Goal: Communication & Community: Ask a question

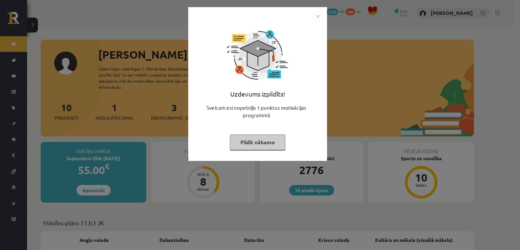
click at [318, 18] on img "Close" at bounding box center [318, 16] width 10 height 10
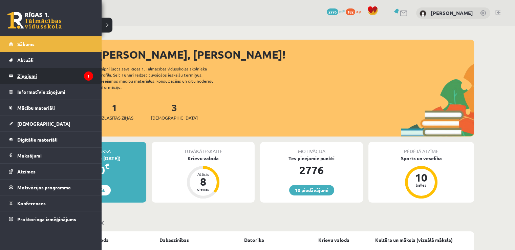
click at [19, 73] on legend "Ziņojumi 1" at bounding box center [55, 76] width 76 height 16
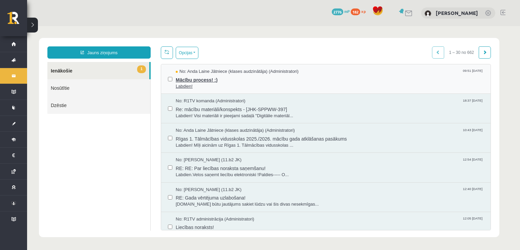
click at [206, 80] on span "Mācību process! :)" at bounding box center [330, 79] width 308 height 8
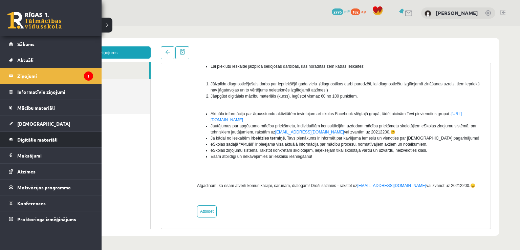
click at [22, 136] on span "Digitālie materiāli" at bounding box center [37, 139] width 40 height 6
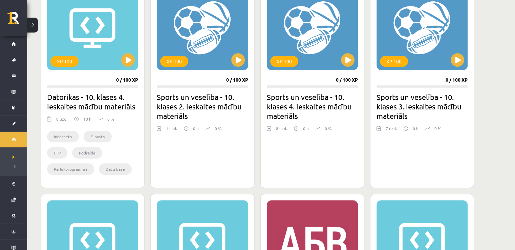
scroll to position [217, 0]
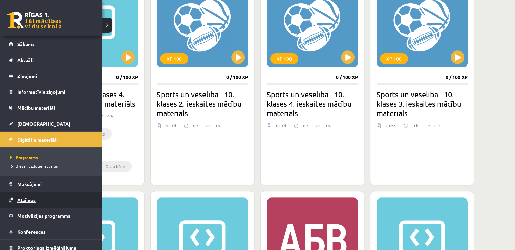
click at [34, 192] on link "Atzīmes" at bounding box center [51, 200] width 84 height 16
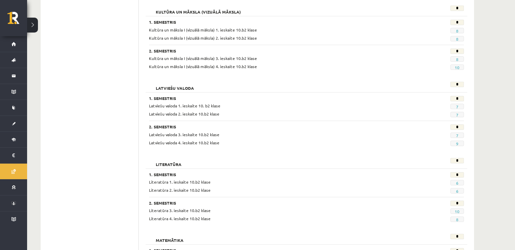
scroll to position [410, 0]
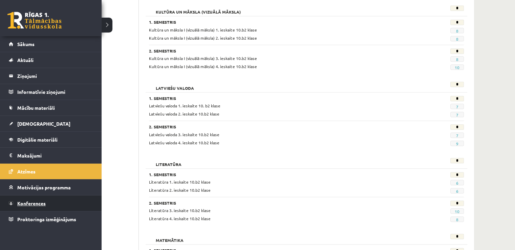
click at [51, 198] on link "Konferences" at bounding box center [51, 203] width 84 height 16
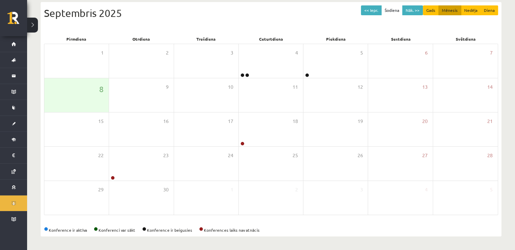
scroll to position [73, 0]
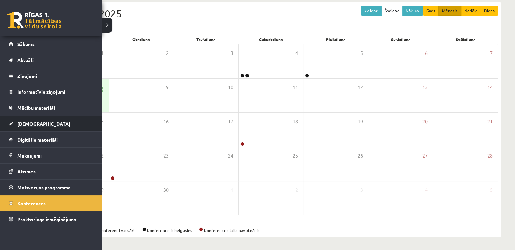
click at [25, 123] on span "[DEMOGRAPHIC_DATA]" at bounding box center [43, 124] width 53 height 6
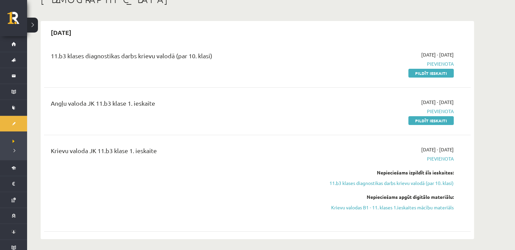
scroll to position [46, 0]
click at [444, 122] on link "Pildīt ieskaiti" at bounding box center [430, 120] width 45 height 9
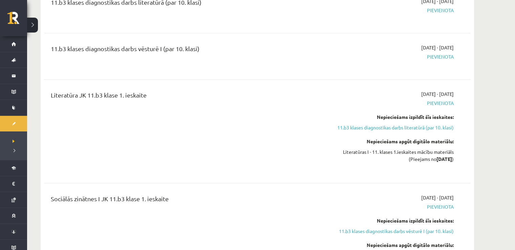
scroll to position [351, 0]
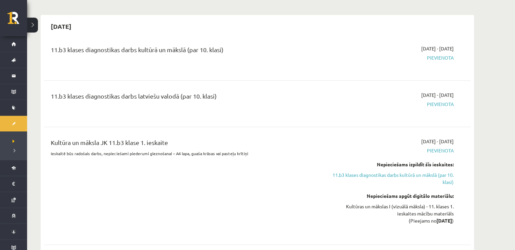
drag, startPoint x: 141, startPoint y: 150, endPoint x: 144, endPoint y: 132, distance: 18.6
click at [144, 132] on div "Kultūra un māksla JK 11.b3 klase 1. ieskaite Ieskaitē būs radošais darbs, nepie…" at bounding box center [257, 185] width 427 height 109
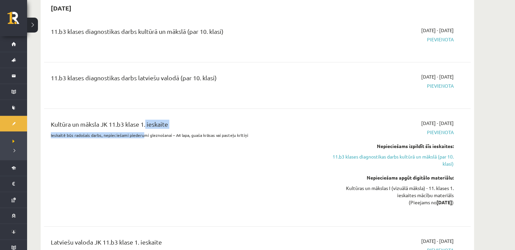
scroll to position [657, 0]
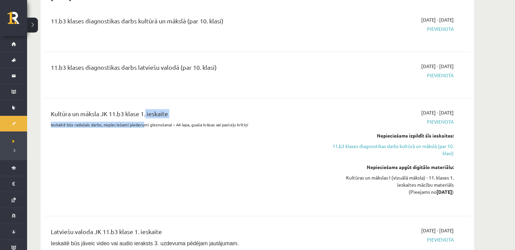
click at [122, 152] on div "Kultūra un māksla JK 11.b3 klase 1. ieskaite Ieskaitē būs radošais darbs, nepie…" at bounding box center [183, 157] width 275 height 96
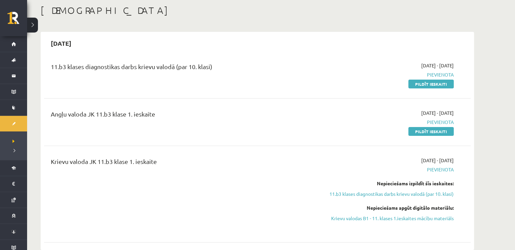
scroll to position [30, 0]
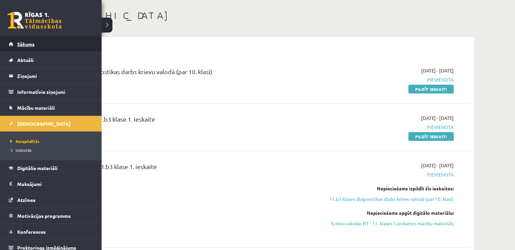
click at [14, 36] on link "Sākums" at bounding box center [51, 44] width 84 height 16
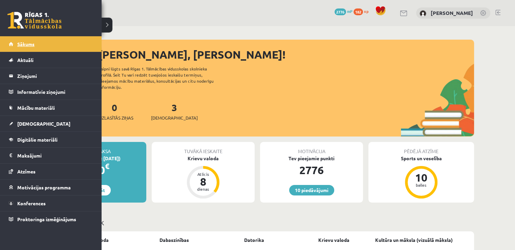
click at [16, 45] on link "Sākums" at bounding box center [51, 44] width 84 height 16
click at [20, 60] on span "Aktuāli" at bounding box center [25, 60] width 16 height 6
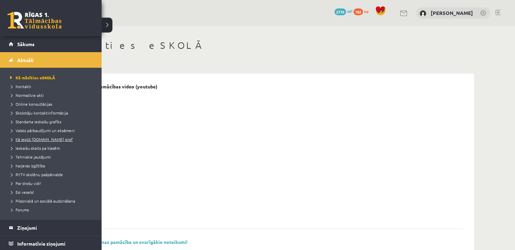
click at [39, 139] on span "Kā iegūt [DOMAIN_NAME] prof" at bounding box center [40, 138] width 64 height 5
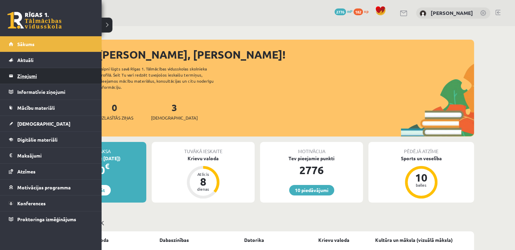
click at [32, 78] on legend "Ziņojumi 0" at bounding box center [55, 76] width 76 height 16
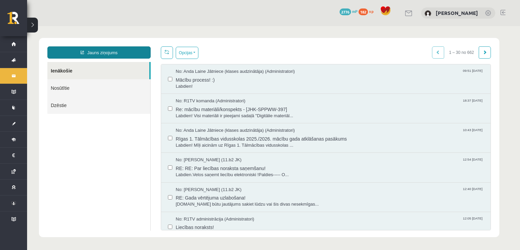
click at [125, 46] on link "Jauns ziņojums" at bounding box center [98, 52] width 103 height 12
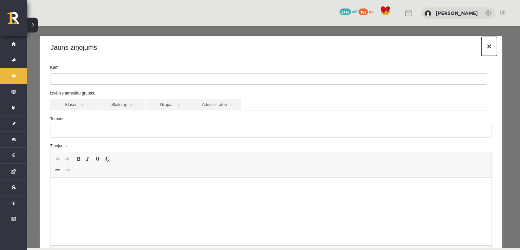
click at [482, 44] on button "×" at bounding box center [489, 46] width 16 height 19
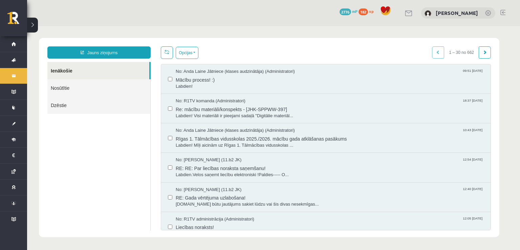
click at [66, 90] on link "Nosūtītie" at bounding box center [98, 87] width 103 height 17
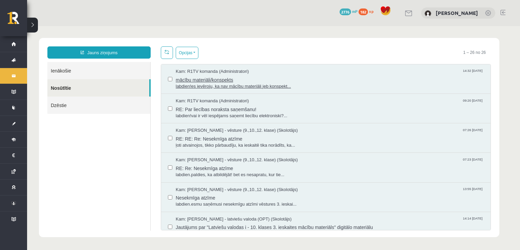
click at [280, 86] on span "labdien!es ievēroju, ka nav mācību materiāli jeb konspekt..." at bounding box center [330, 86] width 308 height 6
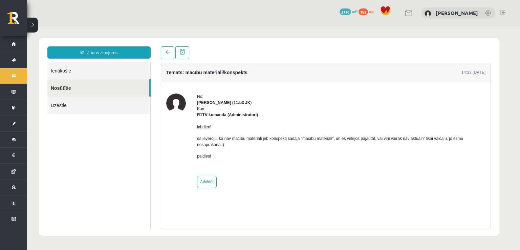
click at [70, 93] on link "Nosūtītie" at bounding box center [98, 87] width 102 height 17
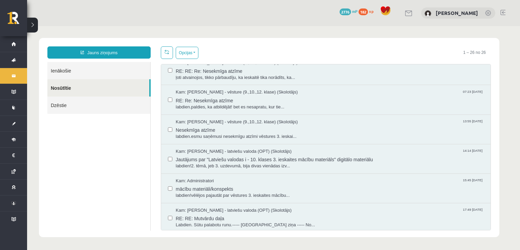
scroll to position [68, 0]
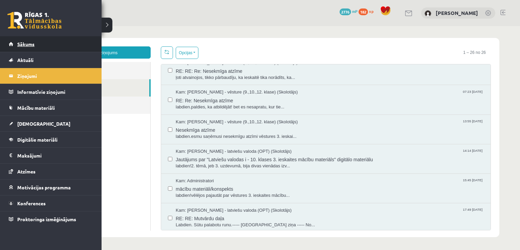
click at [22, 46] on link "Sākums" at bounding box center [51, 44] width 84 height 16
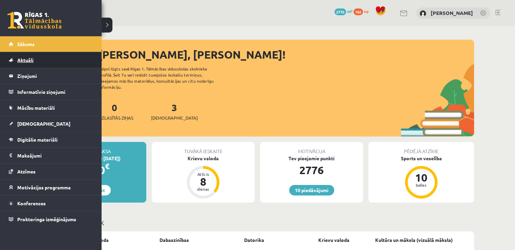
click at [19, 63] on link "Aktuāli" at bounding box center [51, 60] width 84 height 16
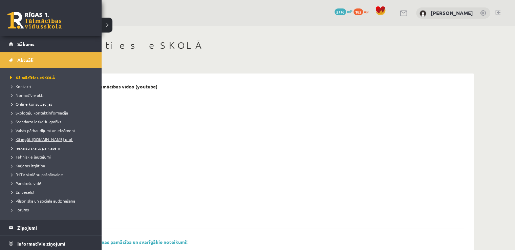
click at [28, 142] on link "Kā iegūt [DOMAIN_NAME] prof" at bounding box center [51, 139] width 86 height 6
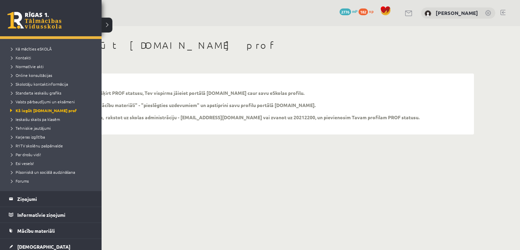
scroll to position [68, 0]
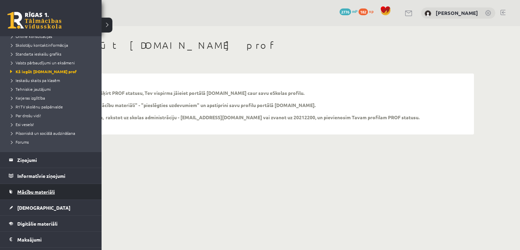
click at [30, 186] on link "Mācību materiāli" at bounding box center [51, 192] width 84 height 16
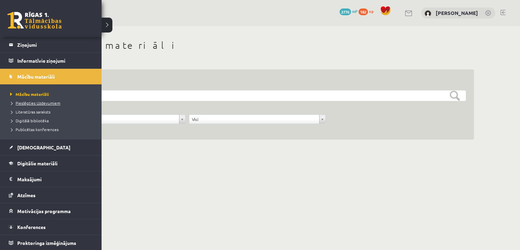
click at [24, 104] on span "Pieslēgties Uzdevumiem" at bounding box center [34, 102] width 52 height 5
click at [26, 102] on span "Pieslēgties Uzdevumiem" at bounding box center [36, 102] width 56 height 5
click at [25, 103] on span "Pieslēgties Uzdevumiem" at bounding box center [36, 102] width 56 height 5
click at [17, 101] on span "Pieslēgties Uzdevumiem" at bounding box center [36, 102] width 56 height 5
click at [33, 101] on span "Pieslēgties Uzdevumiem" at bounding box center [36, 102] width 56 height 5
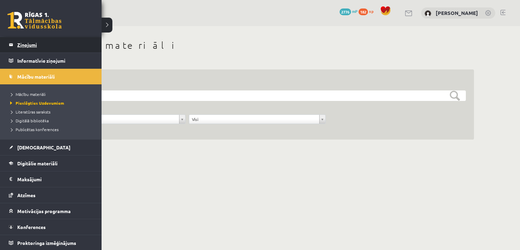
click at [15, 45] on link "Ziņojumi 0" at bounding box center [51, 45] width 84 height 16
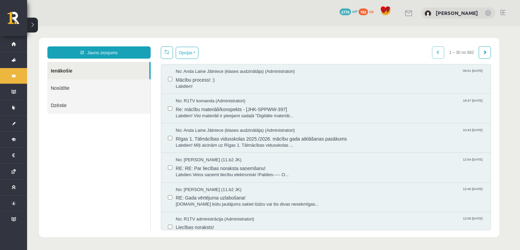
click at [77, 88] on link "Nosūtītie" at bounding box center [98, 87] width 103 height 17
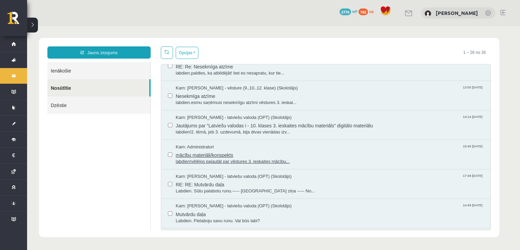
click at [323, 159] on span "labdien!vēlējos pajautāt par vēstures 3. ieskaites mācību..." at bounding box center [330, 161] width 308 height 6
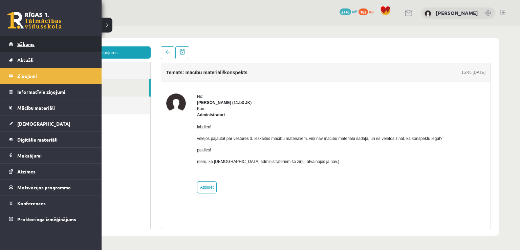
click at [18, 42] on span "Sākums" at bounding box center [25, 44] width 17 height 6
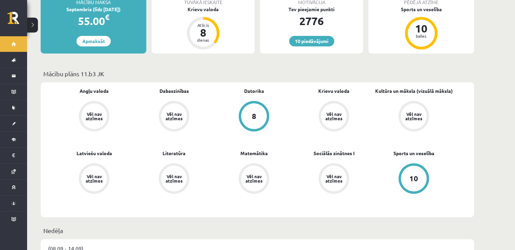
scroll to position [149, 0]
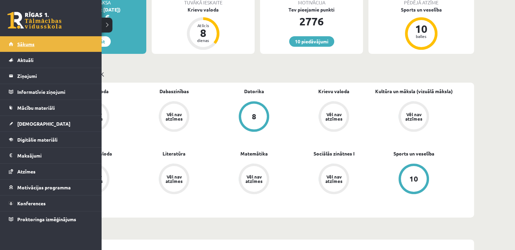
click at [10, 47] on link "Sākums" at bounding box center [51, 44] width 84 height 16
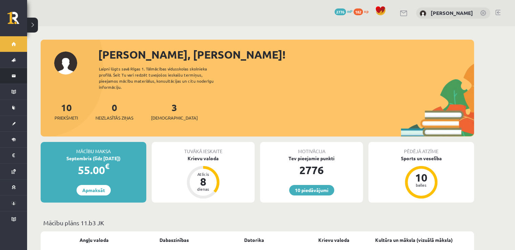
click at [9, 78] on link "Ziņojumi 0" at bounding box center [13, 76] width 27 height 16
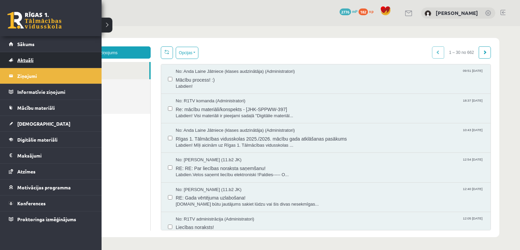
click at [22, 56] on link "Aktuāli" at bounding box center [51, 60] width 84 height 16
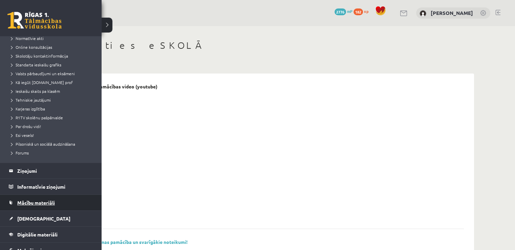
click at [40, 201] on span "Mācību materiāli" at bounding box center [36, 202] width 38 height 6
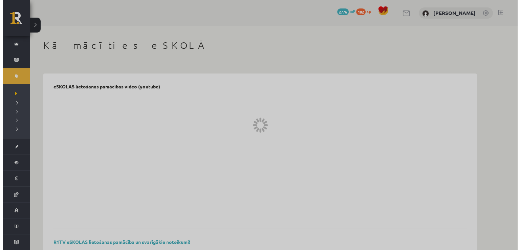
scroll to position [31, 0]
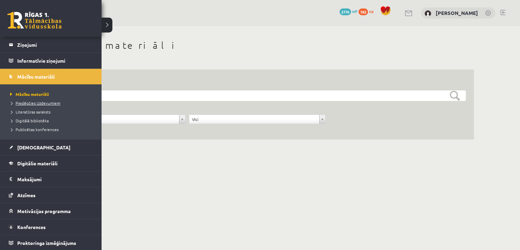
click at [23, 103] on span "Pieslēgties Uzdevumiem" at bounding box center [34, 102] width 52 height 5
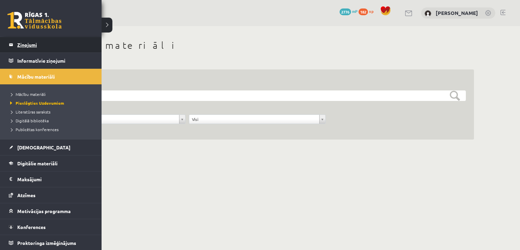
click at [38, 47] on legend "Ziņojumi 0" at bounding box center [55, 45] width 76 height 16
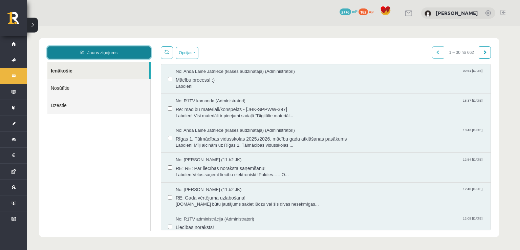
click at [107, 57] on link "Jauns ziņojums" at bounding box center [98, 52] width 103 height 12
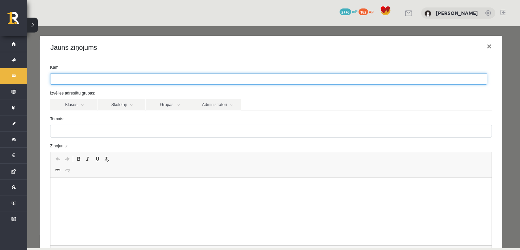
click at [90, 77] on ul at bounding box center [268, 78] width 436 height 11
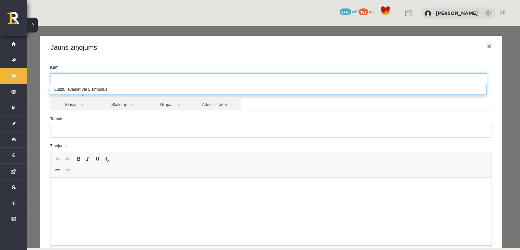
click at [181, 117] on label "Temats:" at bounding box center [271, 119] width 452 height 6
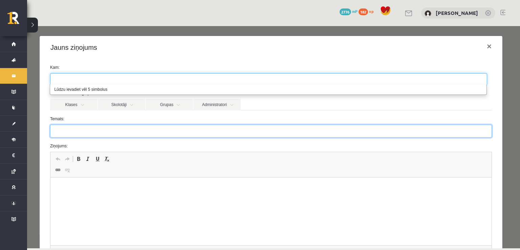
click at [181, 125] on input "Temats:" at bounding box center [271, 131] width 442 height 13
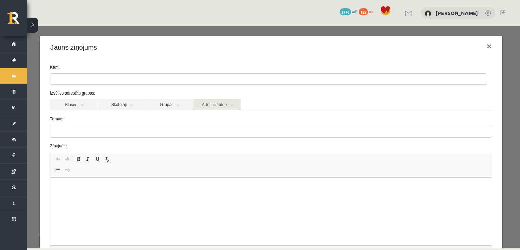
click at [223, 105] on link "Administratori" at bounding box center [216, 105] width 47 height 12
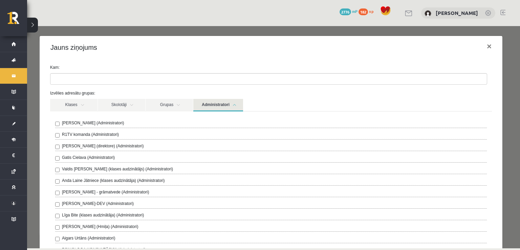
click at [105, 133] on label "R1TV komanda (Administratori)" at bounding box center [90, 134] width 57 height 6
click at [194, 58] on div "Jauns ziņojums ×" at bounding box center [271, 47] width 463 height 23
click at [232, 105] on link "Administratori" at bounding box center [218, 105] width 50 height 13
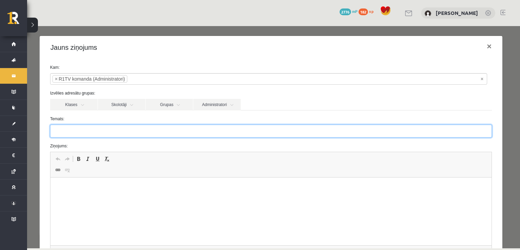
click at [176, 128] on input "Temats:" at bounding box center [271, 131] width 442 height 13
type input "****"
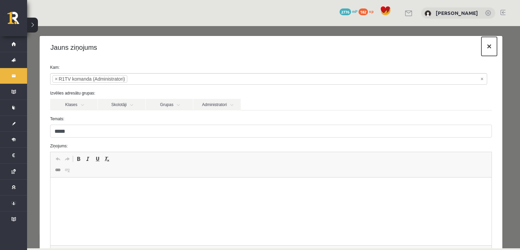
click at [483, 50] on button "×" at bounding box center [489, 46] width 16 height 19
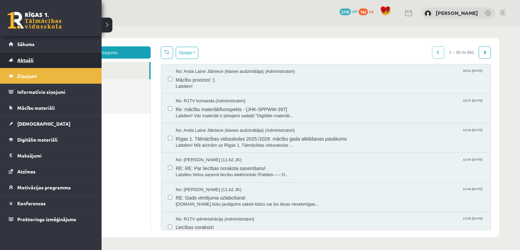
click at [34, 55] on link "Aktuāli" at bounding box center [51, 60] width 84 height 16
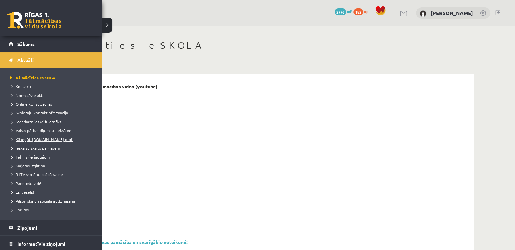
click at [27, 140] on span "Kā iegūt [DOMAIN_NAME] prof" at bounding box center [40, 138] width 64 height 5
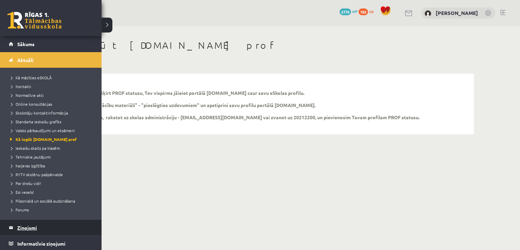
click at [35, 222] on legend "Ziņojumi 0" at bounding box center [55, 228] width 76 height 16
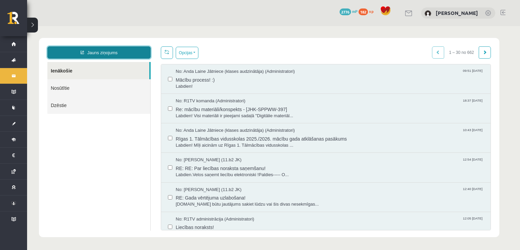
click at [114, 50] on link "Jauns ziņojums" at bounding box center [98, 52] width 103 height 12
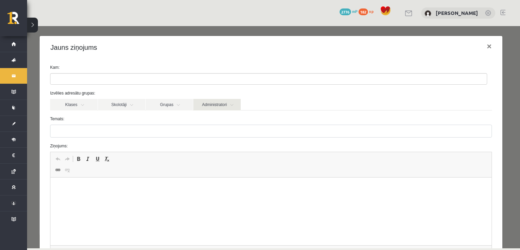
click at [226, 106] on link "Administratori" at bounding box center [216, 105] width 47 height 12
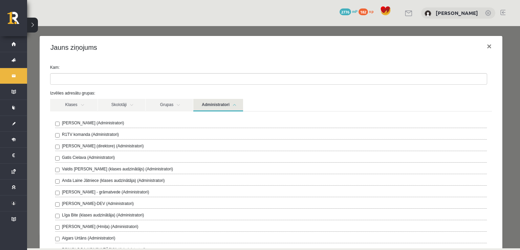
click at [82, 137] on label "R1TV komanda (Administratori)" at bounding box center [90, 134] width 57 height 6
click at [226, 101] on link "Administratori" at bounding box center [218, 105] width 50 height 13
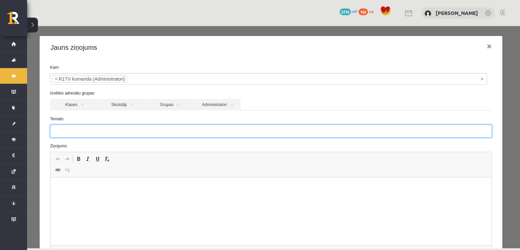
drag, startPoint x: 234, startPoint y: 134, endPoint x: 228, endPoint y: 125, distance: 10.2
click at [233, 134] on input "Temats:" at bounding box center [271, 131] width 442 height 13
type input "**********"
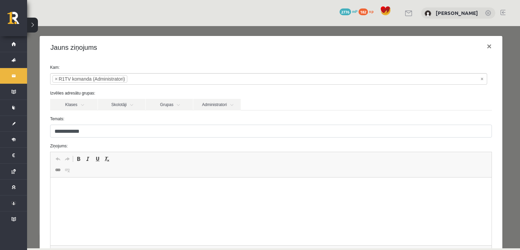
click at [182, 189] on p "Bagātinātā teksta redaktors, wiswyg-editor-47024937500040-1757319213-462" at bounding box center [271, 187] width 428 height 7
click at [186, 197] on p "**********" at bounding box center [268, 199] width 423 height 7
click at [256, 201] on p "**********" at bounding box center [268, 199] width 423 height 7
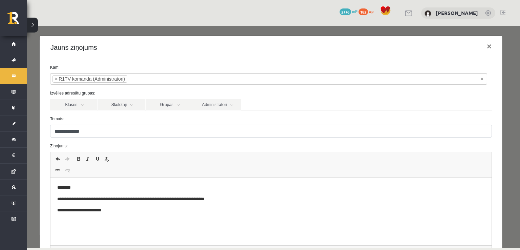
click at [151, 212] on p "**********" at bounding box center [268, 210] width 423 height 7
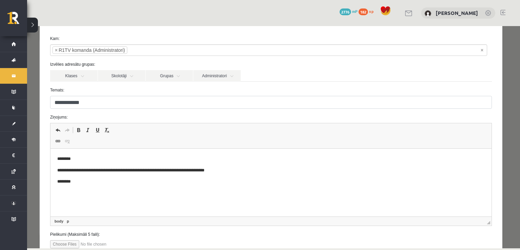
scroll to position [77, 0]
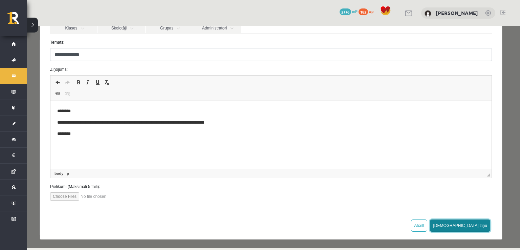
click at [474, 227] on button "Sūtīt ziņu" at bounding box center [460, 225] width 60 height 12
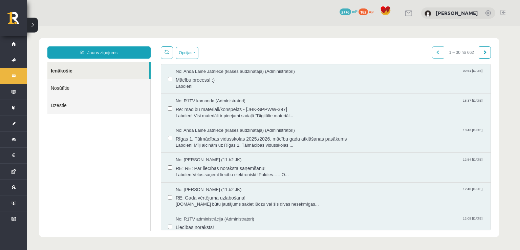
scroll to position [0, 0]
click at [65, 82] on link "Nosūtītie" at bounding box center [98, 87] width 103 height 17
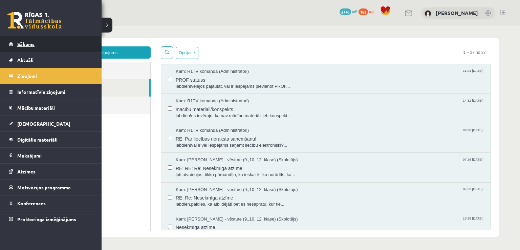
click at [10, 43] on link "Sākums" at bounding box center [51, 44] width 84 height 16
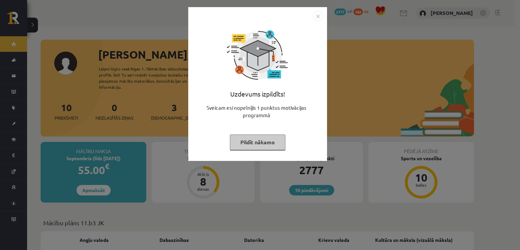
click at [319, 16] on img "Close" at bounding box center [318, 16] width 10 height 10
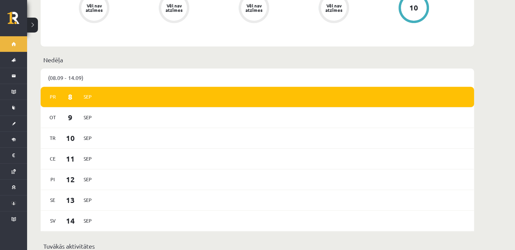
scroll to position [319, 0]
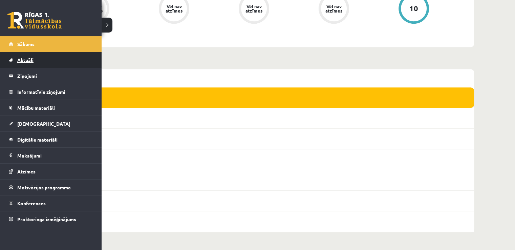
click at [32, 61] on span "Aktuāli" at bounding box center [25, 60] width 16 height 6
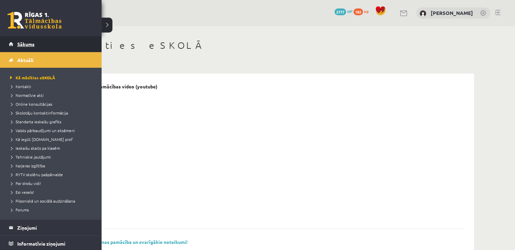
click at [13, 46] on link "Sākums" at bounding box center [51, 44] width 84 height 16
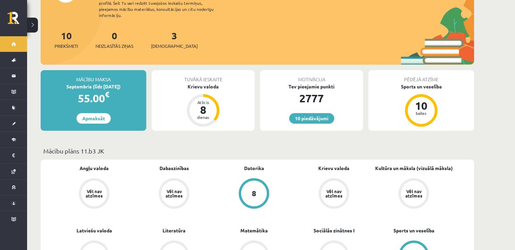
scroll to position [78, 0]
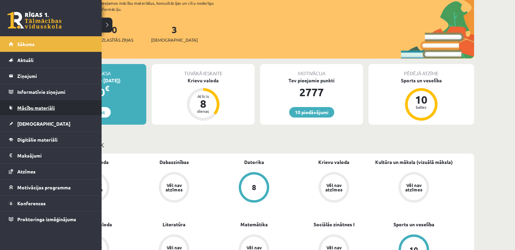
click at [37, 106] on span "Mācību materiāli" at bounding box center [36, 108] width 38 height 6
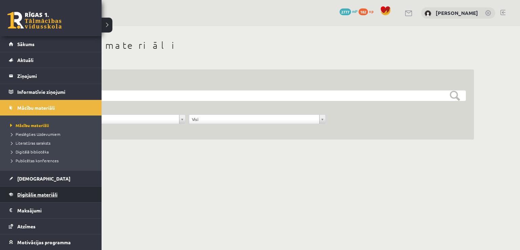
click at [13, 187] on link "Digitālie materiāli" at bounding box center [51, 195] width 84 height 16
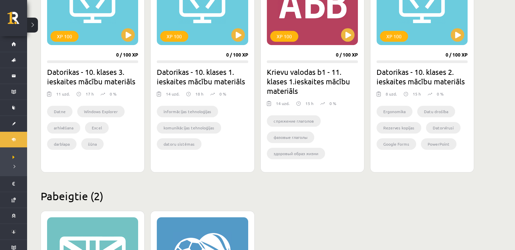
scroll to position [631, 0]
